Goal: Task Accomplishment & Management: Manage account settings

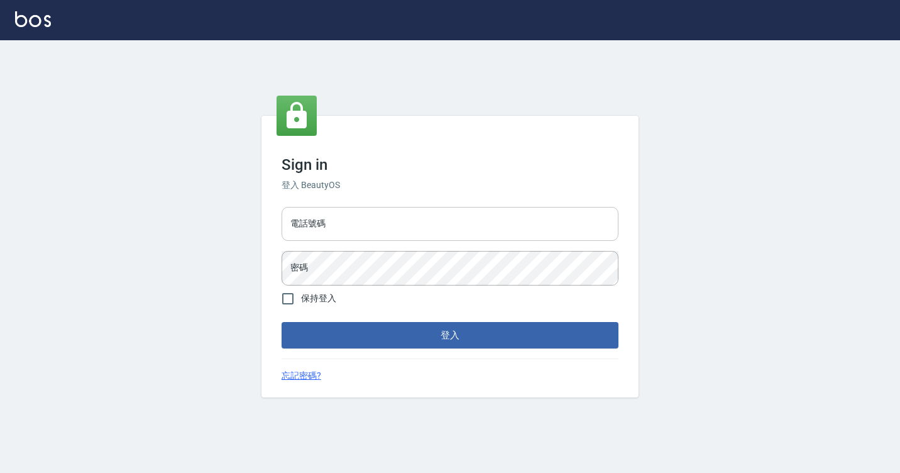
click at [342, 226] on input "電話號碼" at bounding box center [450, 224] width 337 height 34
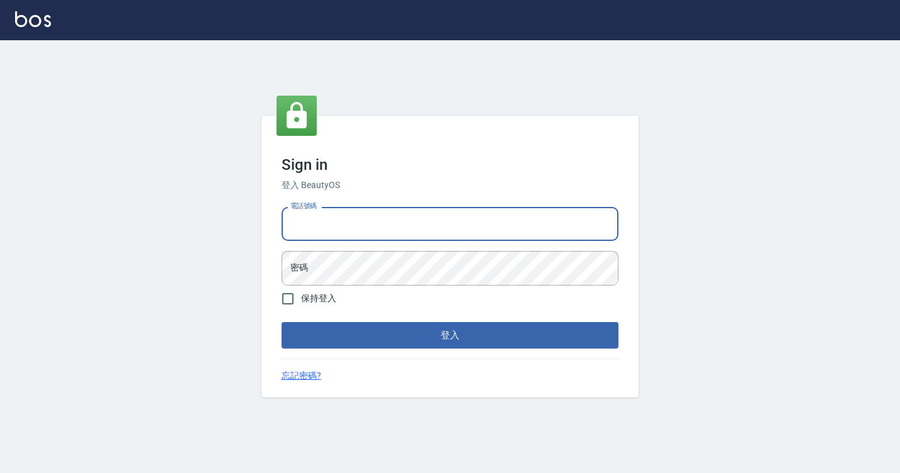
type input "7812080"
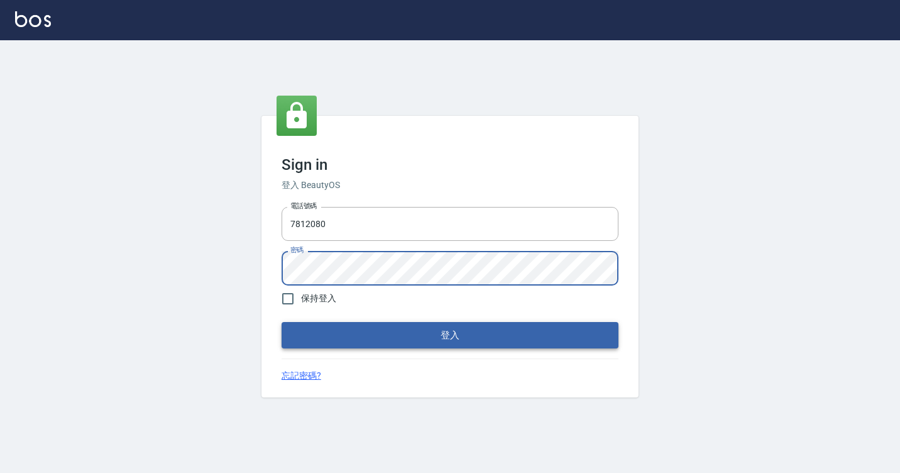
click at [360, 334] on button "登入" at bounding box center [450, 335] width 337 height 26
click at [360, 334] on form "電話號碼 [PHONE_NUMBER] 電話號碼 密碼 密碼 保持登入 登入" at bounding box center [450, 275] width 337 height 146
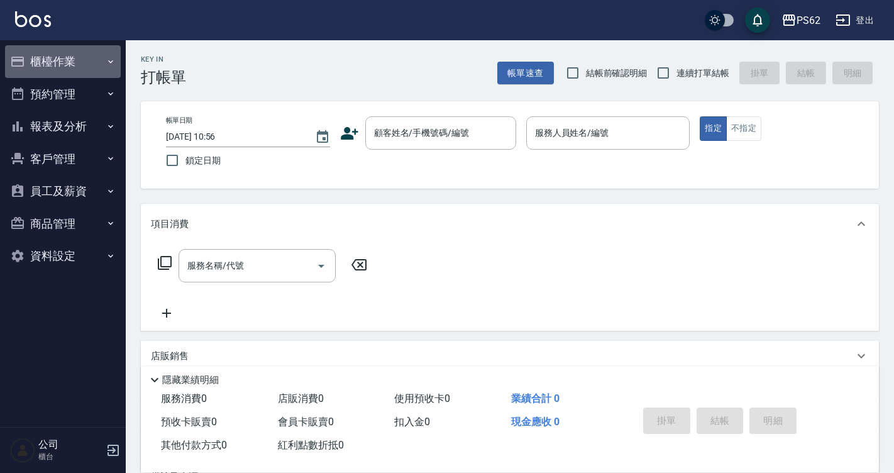
click at [82, 59] on button "櫃檯作業" at bounding box center [63, 61] width 116 height 33
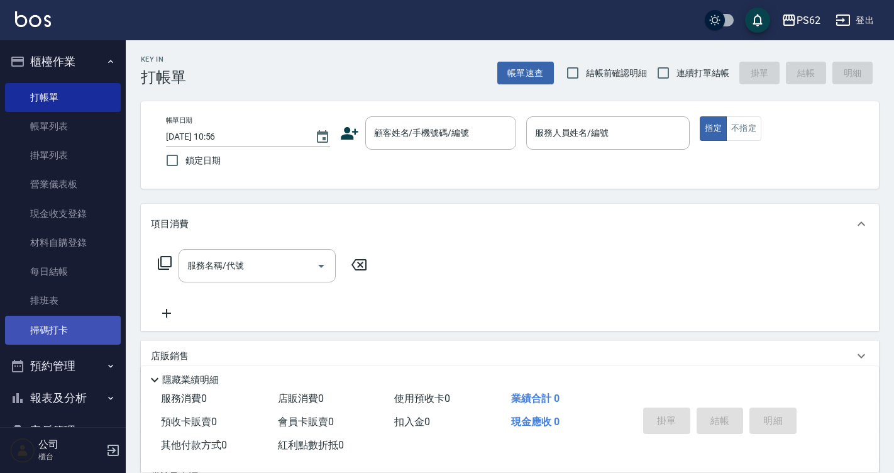
click at [74, 324] on link "掃碼打卡" at bounding box center [63, 329] width 116 height 29
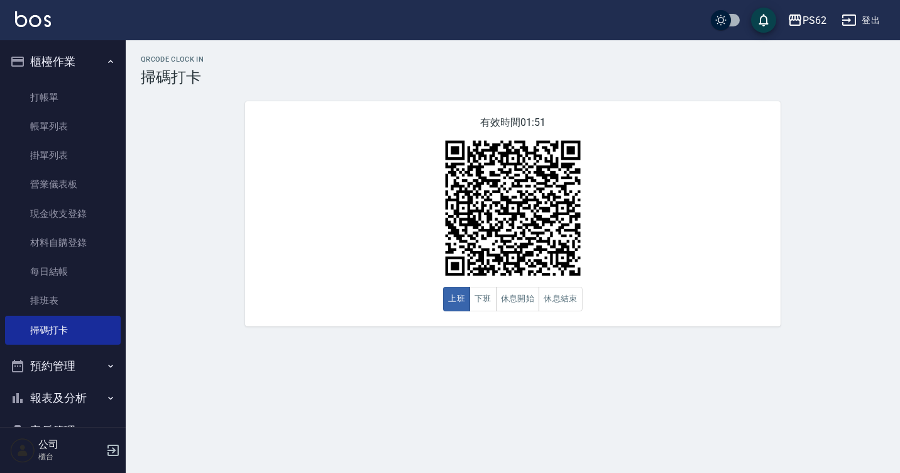
scroll to position [132, 0]
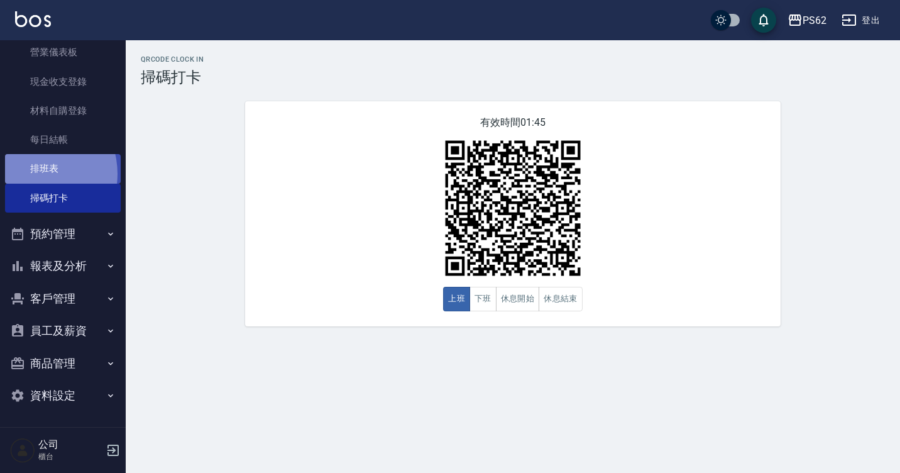
click at [30, 173] on link "排班表" at bounding box center [63, 168] width 116 height 29
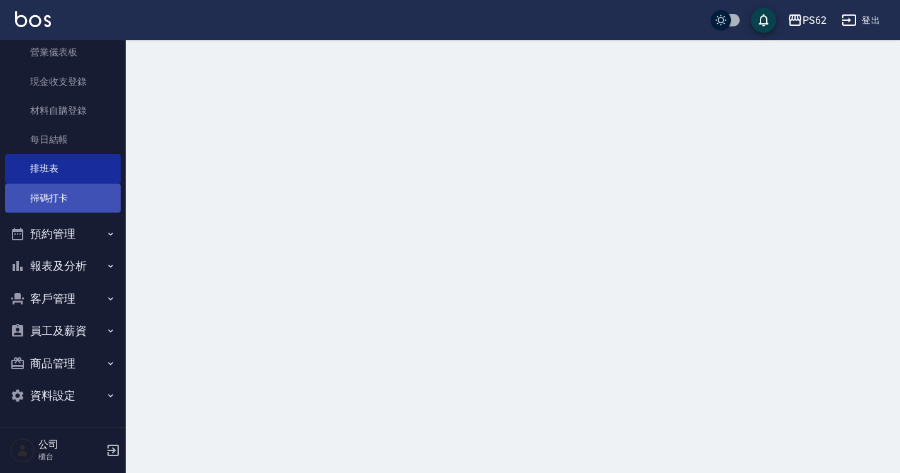
click at [23, 193] on link "掃碼打卡" at bounding box center [63, 198] width 116 height 29
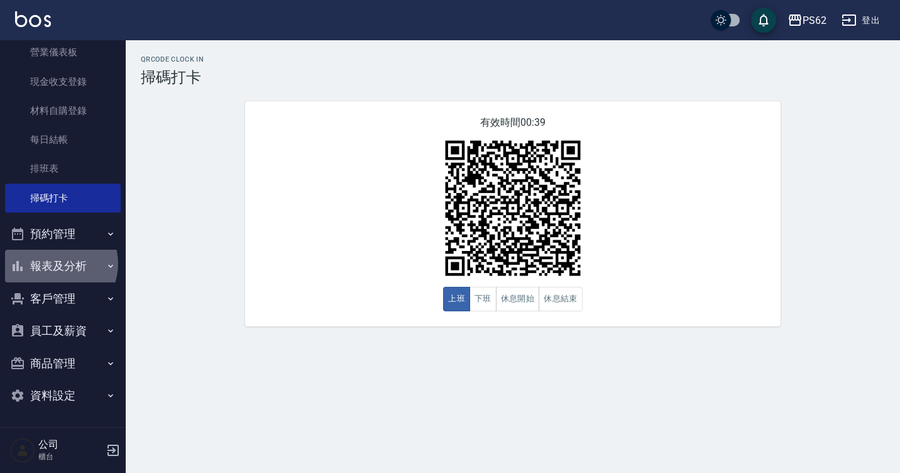
click at [56, 263] on button "報表及分析" at bounding box center [63, 265] width 116 height 33
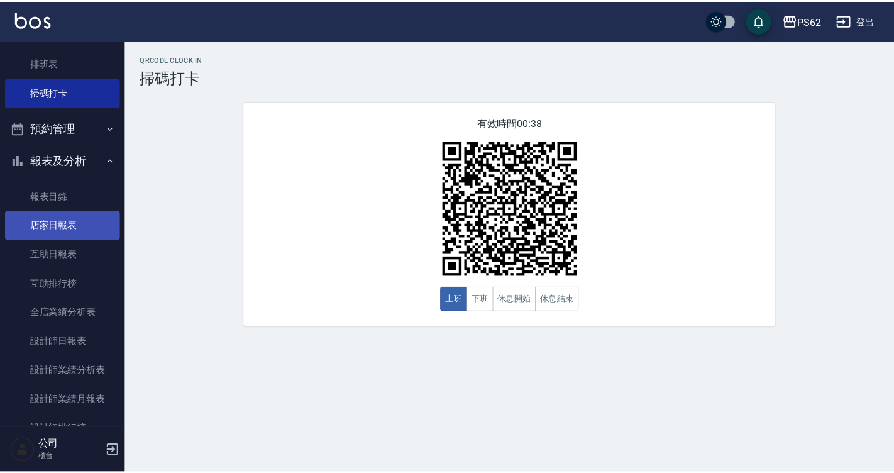
scroll to position [258, 0]
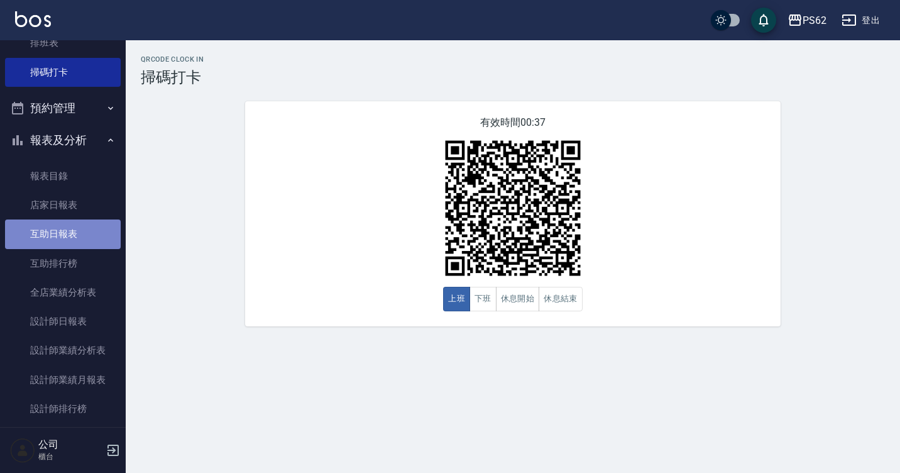
click at [69, 238] on link "互助日報表" at bounding box center [63, 233] width 116 height 29
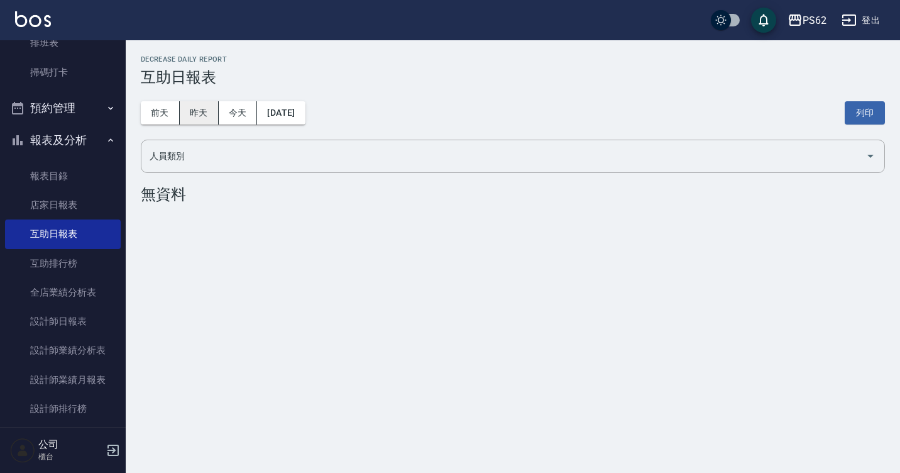
click at [185, 110] on button "昨天" at bounding box center [199, 112] width 39 height 23
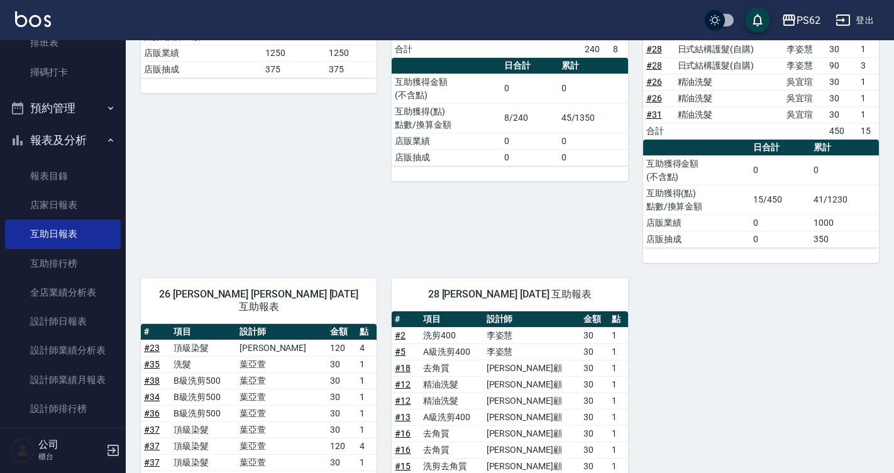
scroll to position [314, 0]
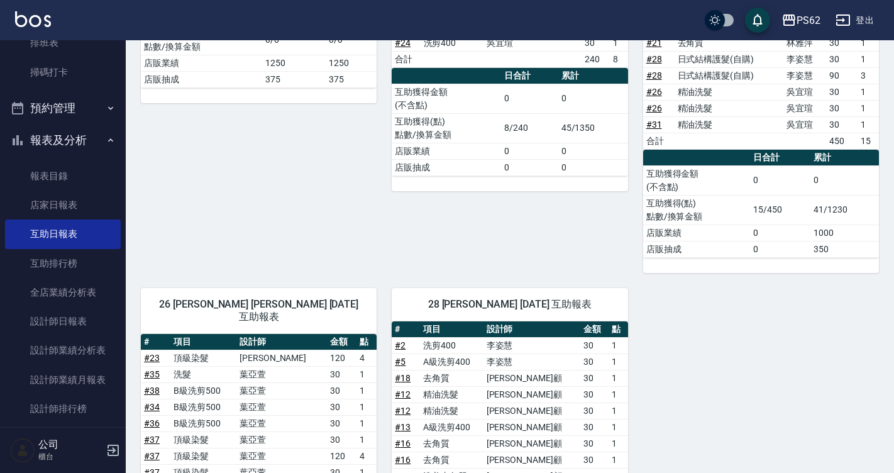
click at [225, 147] on div "6 A咪 [PERSON_NAME] [DATE] 互助報表 # 項目 設計師 金額 點 # 29 [PERSON_NAME]麗極致還原髮膜500ml 125…" at bounding box center [251, 64] width 251 height 417
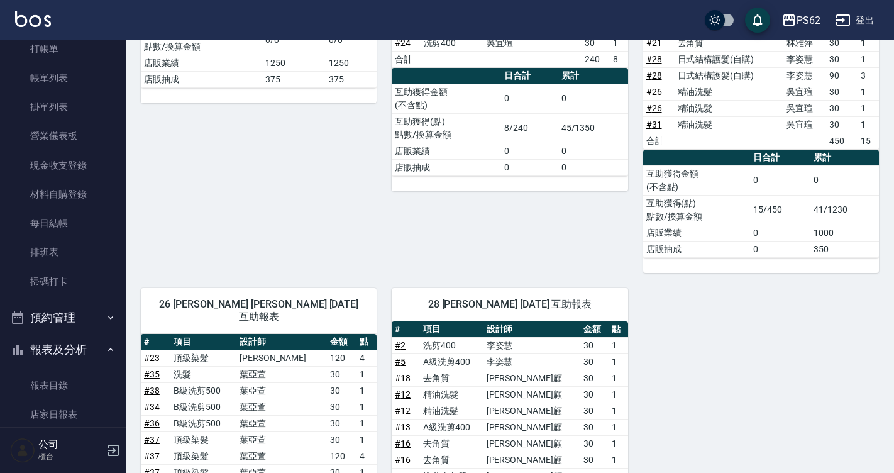
scroll to position [0, 0]
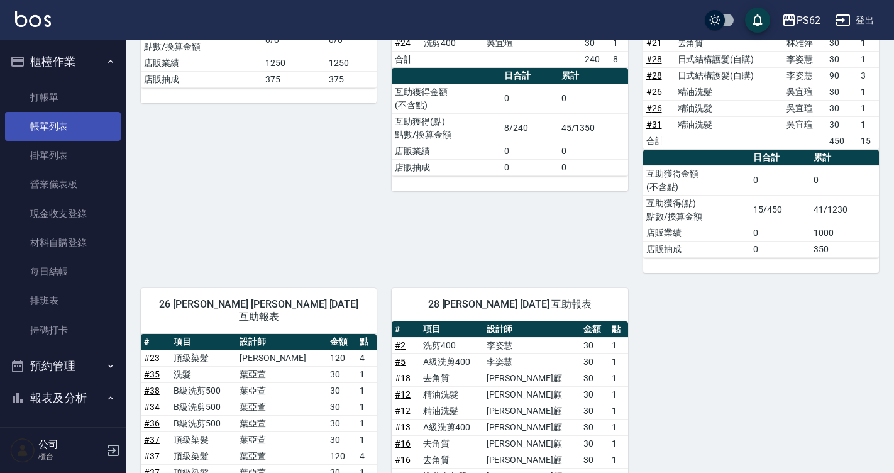
click at [79, 114] on link "帳單列表" at bounding box center [63, 126] width 116 height 29
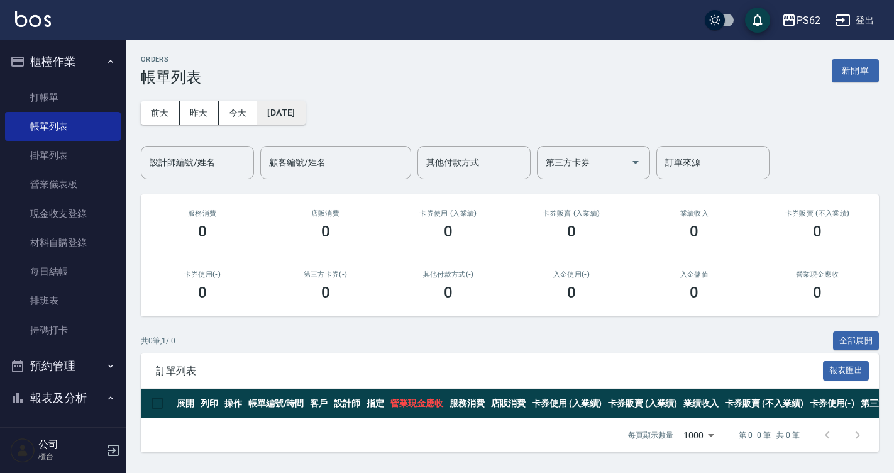
click at [305, 107] on button "[DATE]" at bounding box center [281, 112] width 48 height 23
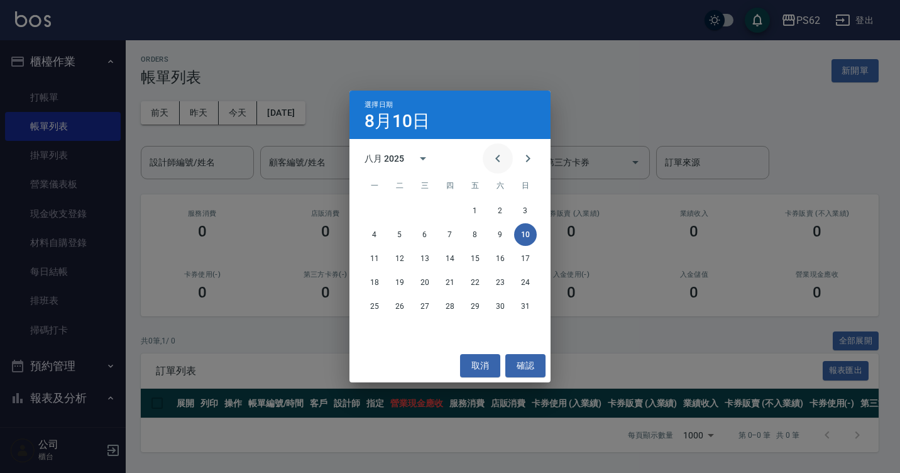
click at [497, 163] on icon "Previous month" at bounding box center [497, 158] width 15 height 15
click at [376, 255] on button "12" at bounding box center [374, 258] width 23 height 23
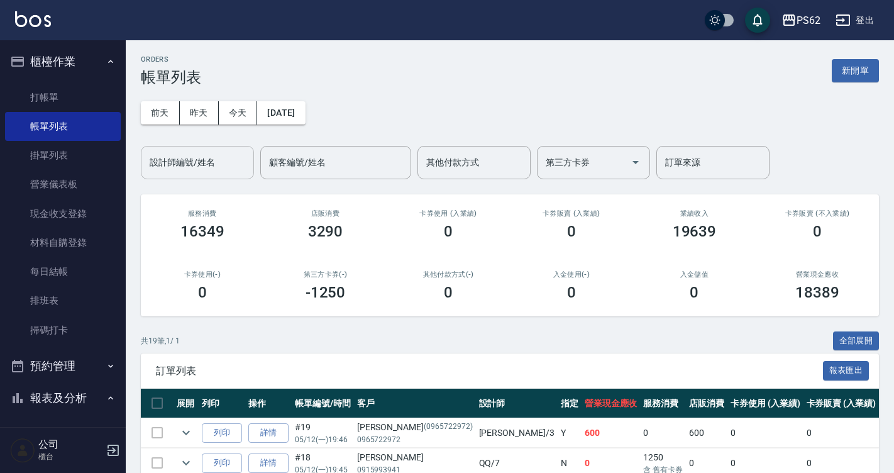
click at [204, 162] on input "設計師編號/姓名" at bounding box center [197, 162] width 102 height 22
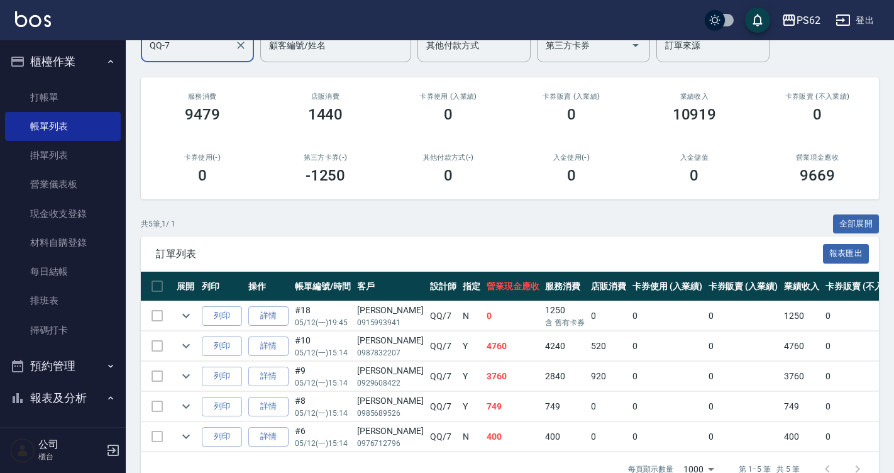
scroll to position [155, 0]
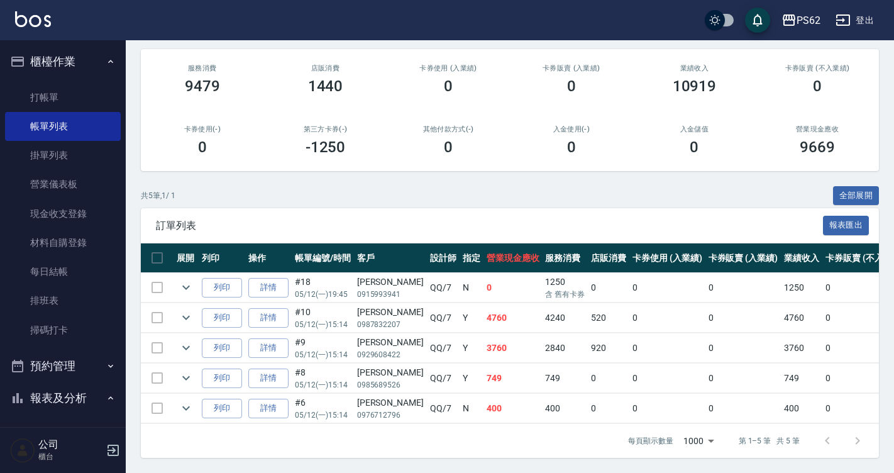
type input "QQ-7"
click at [483, 322] on td "4760" at bounding box center [512, 318] width 59 height 30
click at [184, 340] on icon "expand row" at bounding box center [185, 347] width 15 height 15
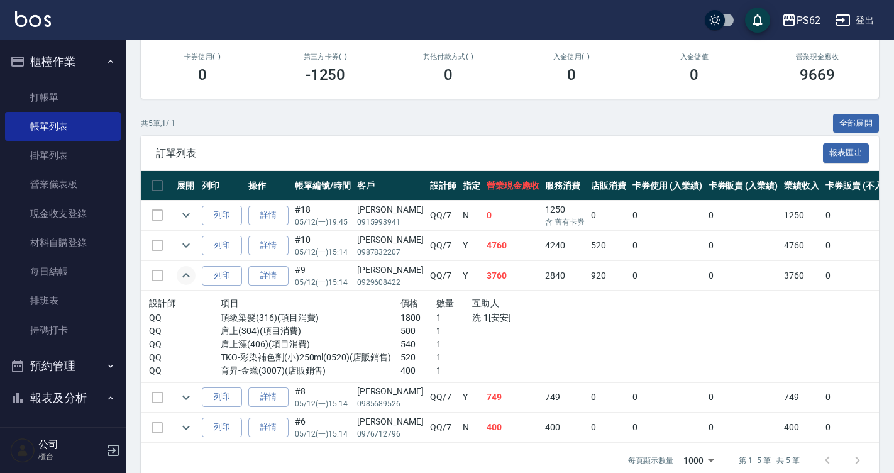
scroll to position [246, 0]
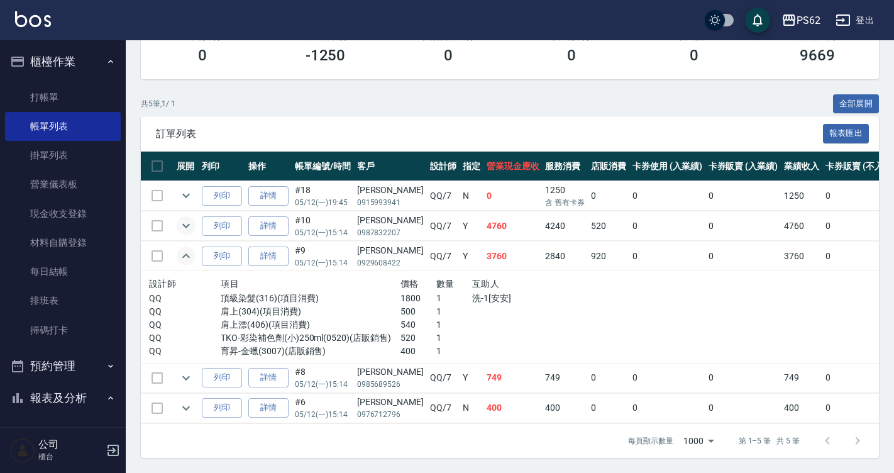
click at [186, 218] on icon "expand row" at bounding box center [185, 225] width 15 height 15
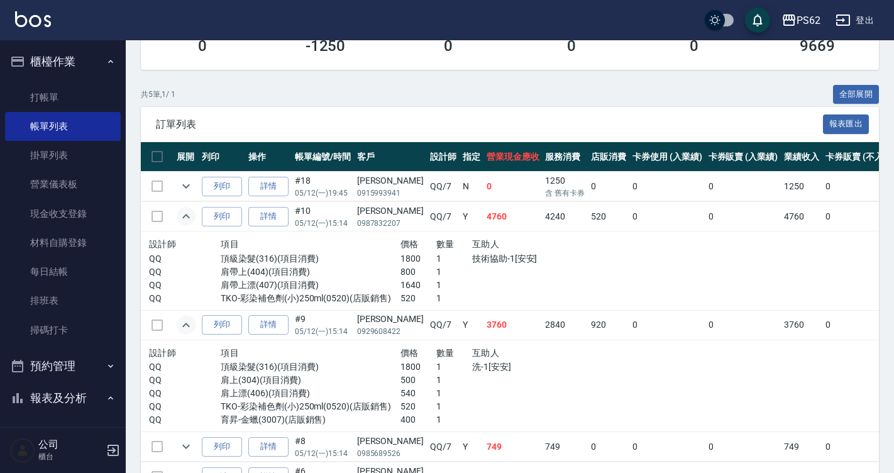
scroll to position [309, 0]
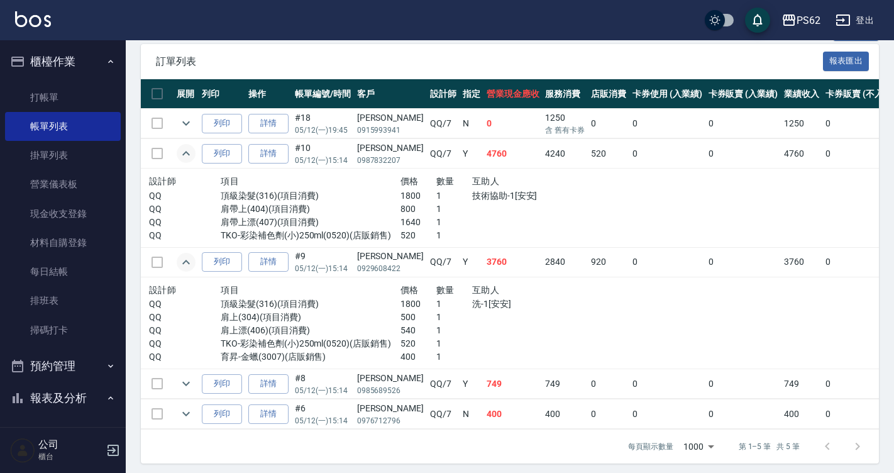
click at [177, 144] on button "expand row" at bounding box center [186, 153] width 19 height 19
drag, startPoint x: 182, startPoint y: 205, endPoint x: 43, endPoint y: 305, distance: 170.2
click at [43, 305] on link "排班表" at bounding box center [63, 300] width 116 height 29
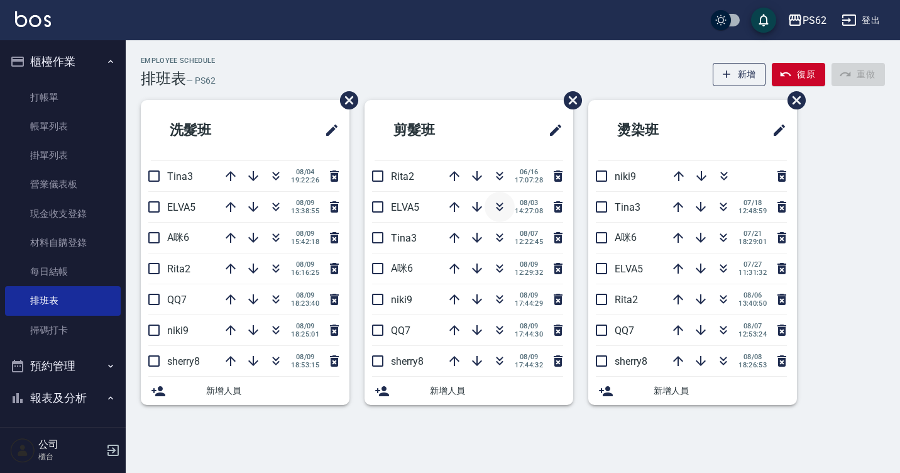
click at [499, 199] on icon "button" at bounding box center [499, 206] width 15 height 15
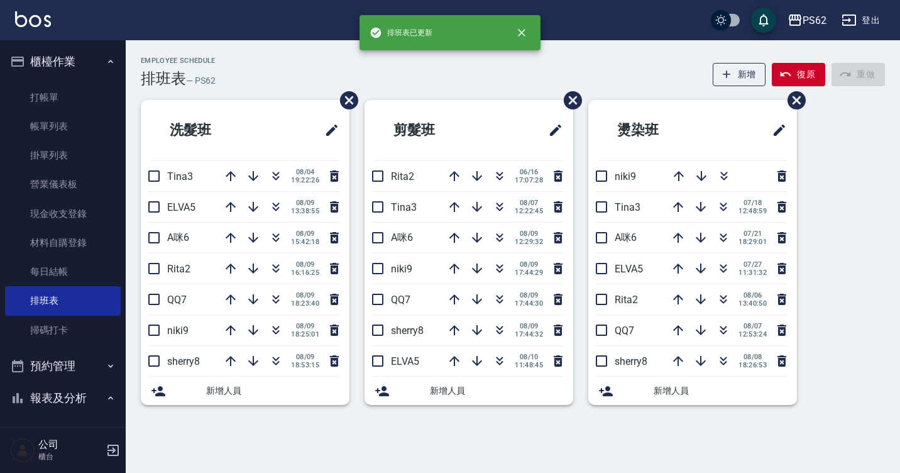
click at [499, 199] on icon "button" at bounding box center [499, 206] width 15 height 15
